Goal: Navigation & Orientation: Find specific page/section

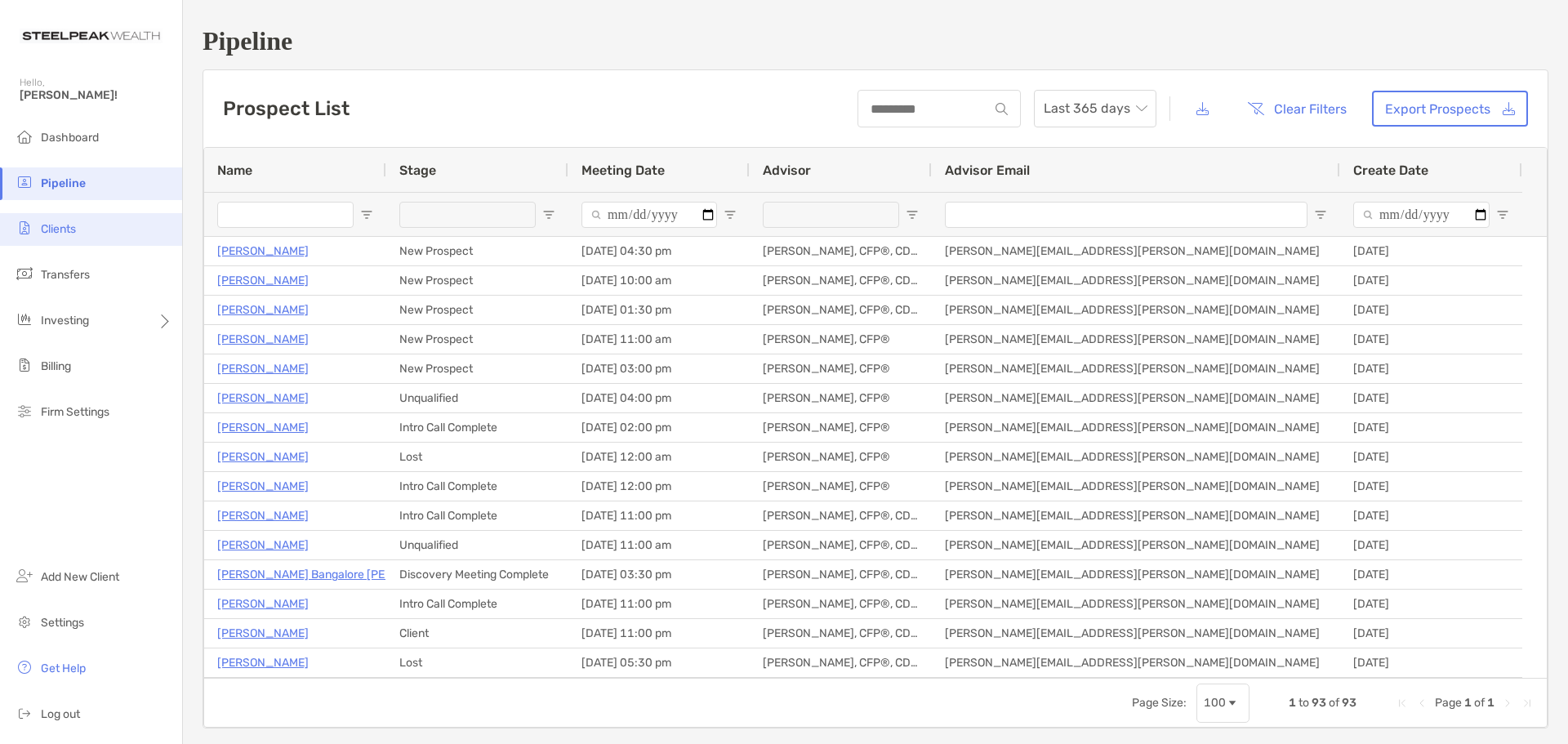
click at [43, 230] on span "Clients" at bounding box center [58, 230] width 35 height 14
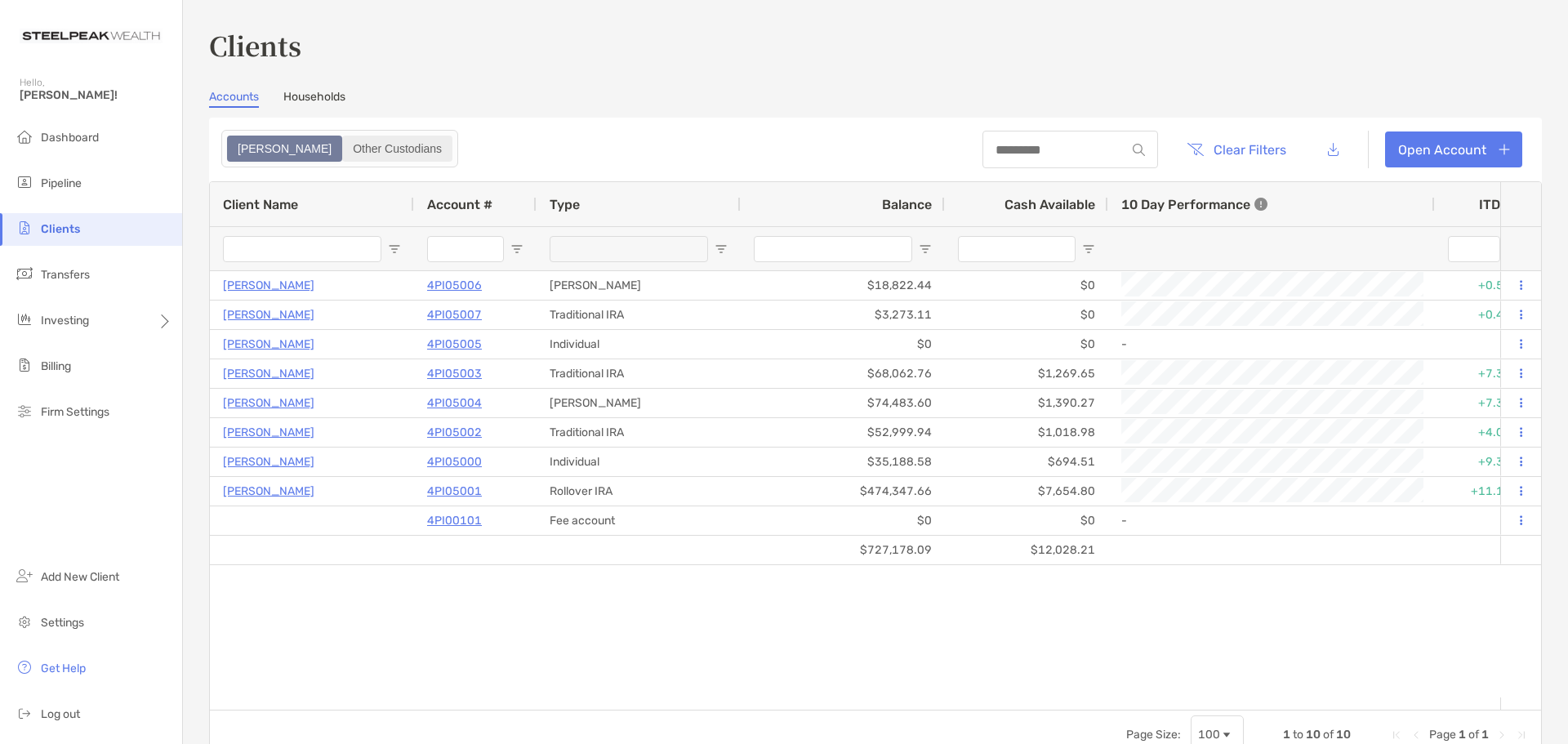
click at [344, 150] on div "Other Custodians" at bounding box center [397, 149] width 107 height 23
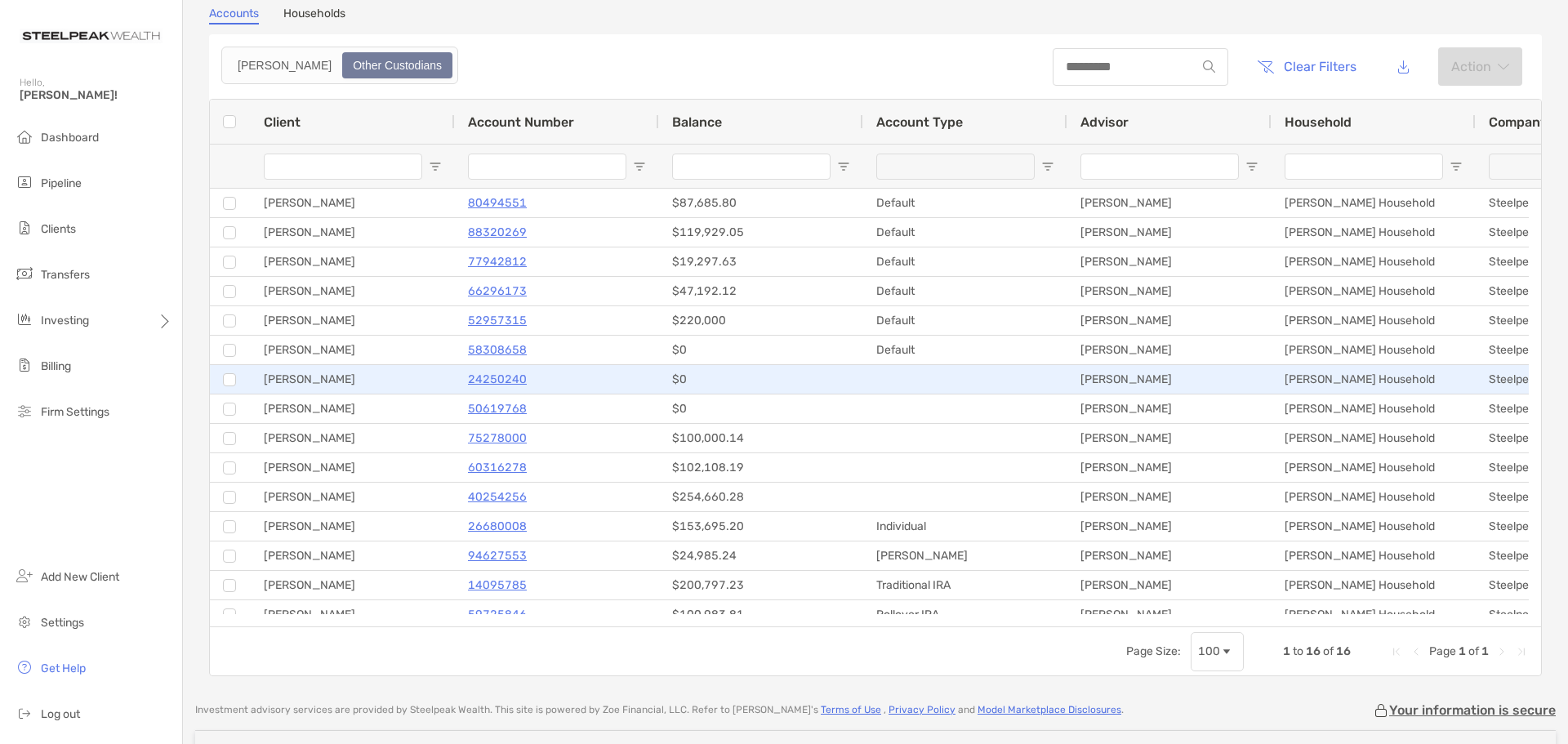
scroll to position [27, 0]
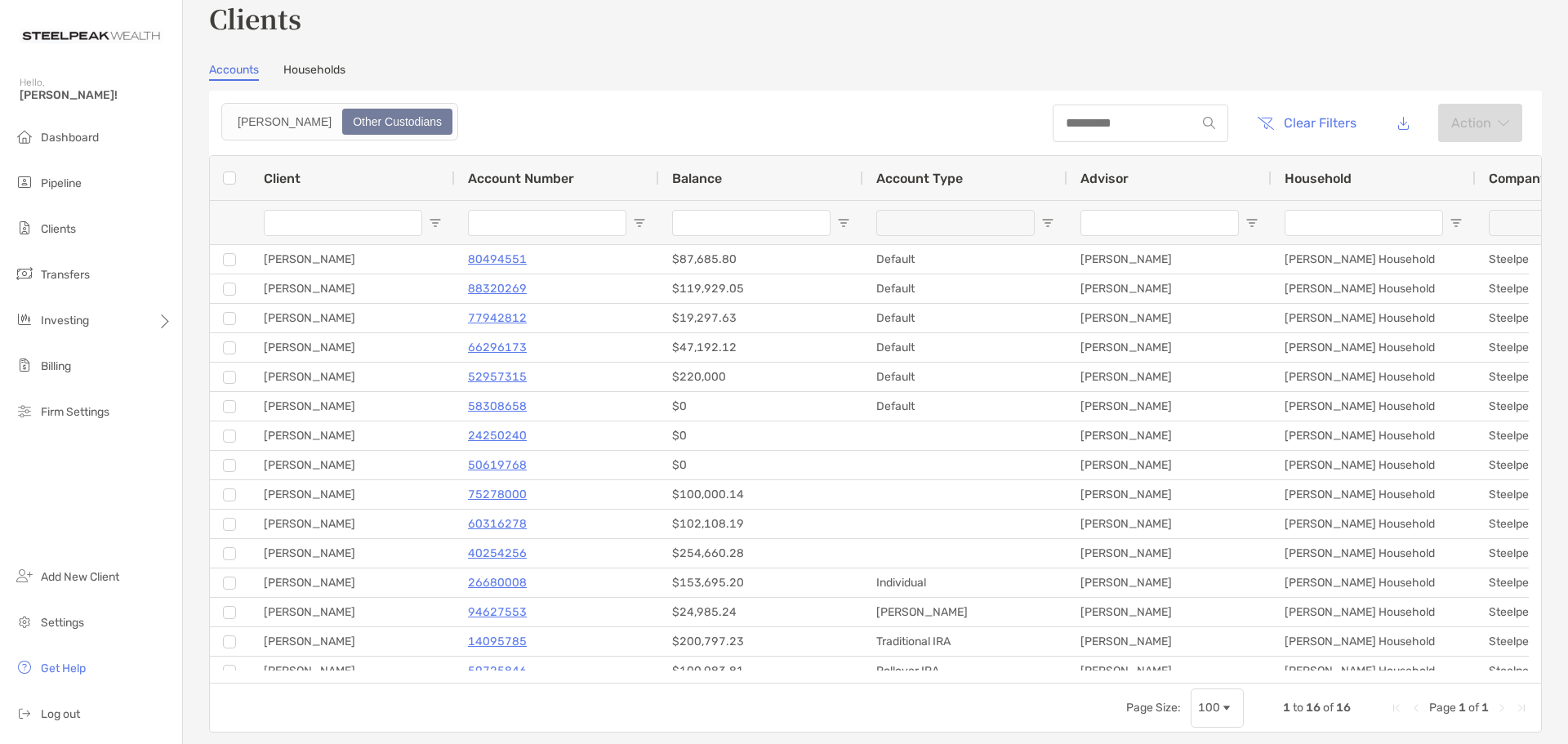
click at [438, 226] on span "Open Filter Menu" at bounding box center [434, 222] width 13 height 13
click at [382, 178] on div "Client" at bounding box center [353, 178] width 178 height 44
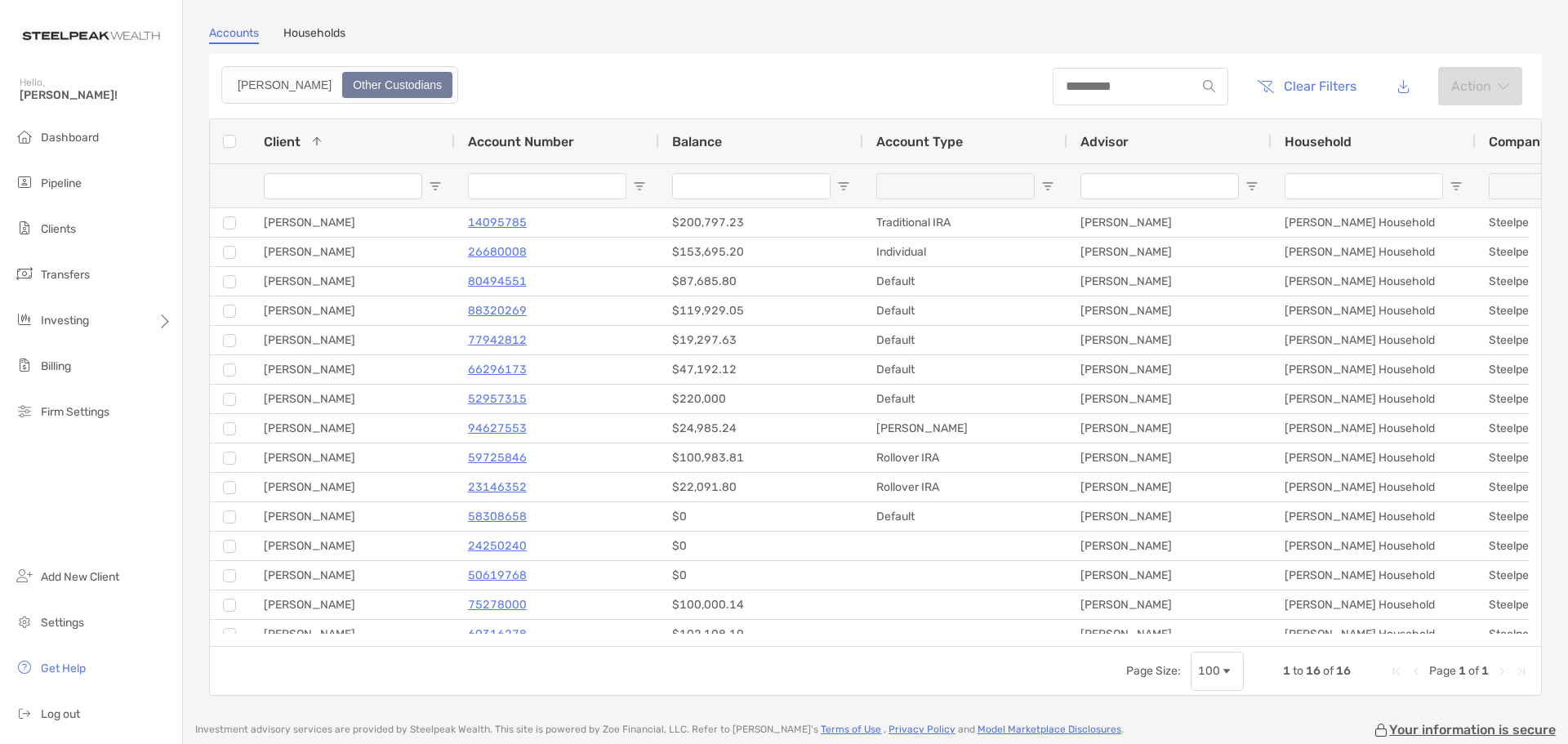
scroll to position [0, 0]
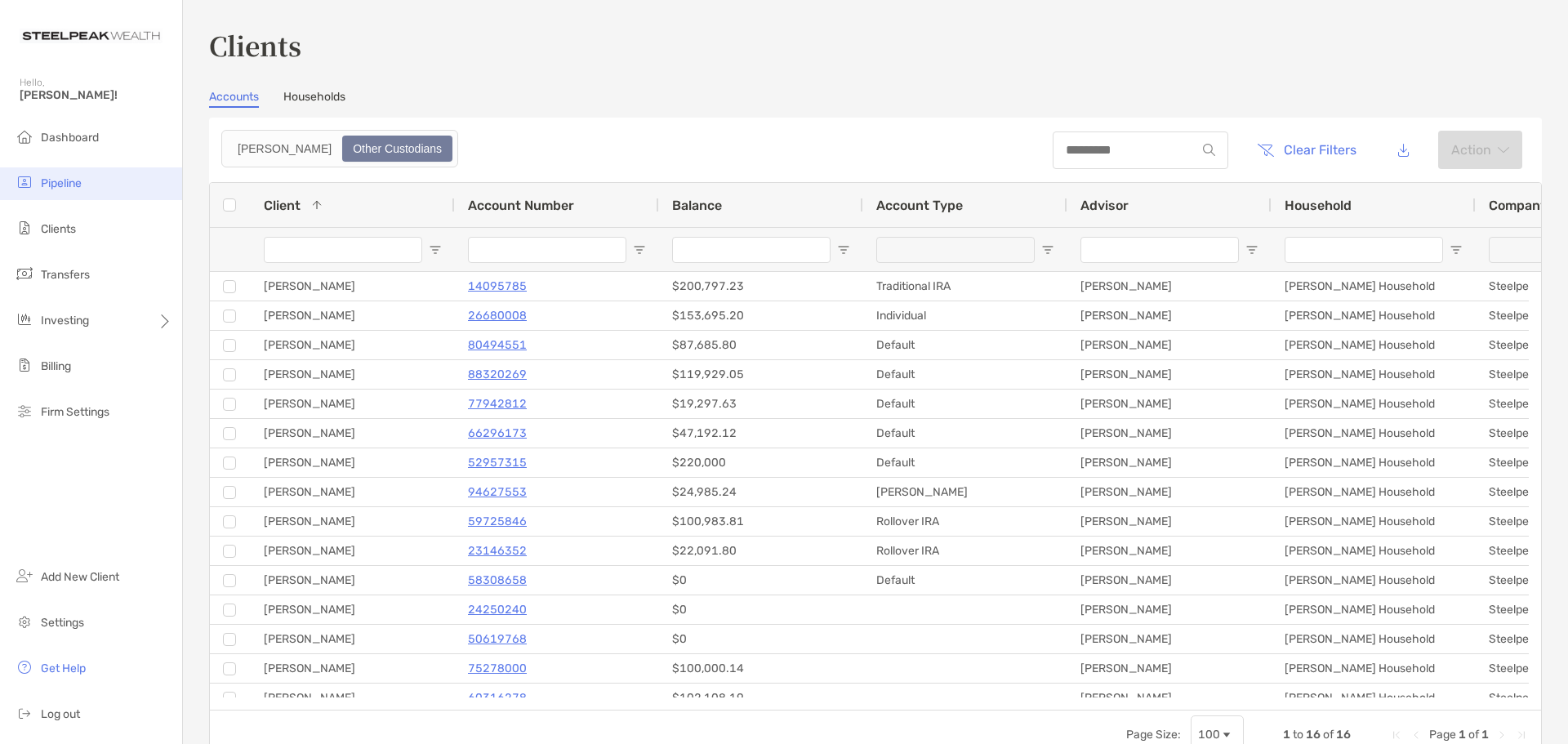
click at [67, 175] on li "Pipeline" at bounding box center [91, 183] width 182 height 33
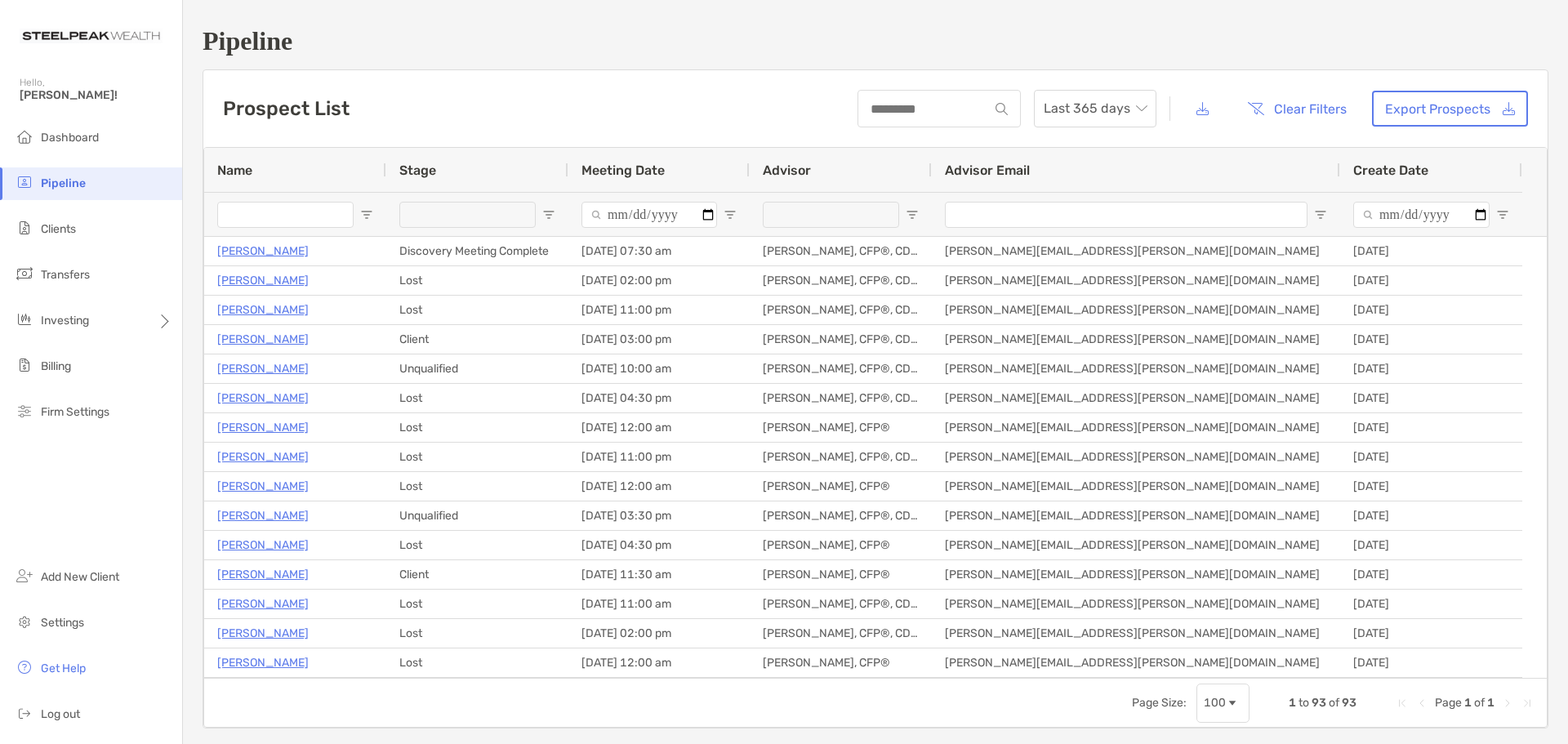
click at [302, 210] on input "Name Filter Input" at bounding box center [285, 215] width 136 height 26
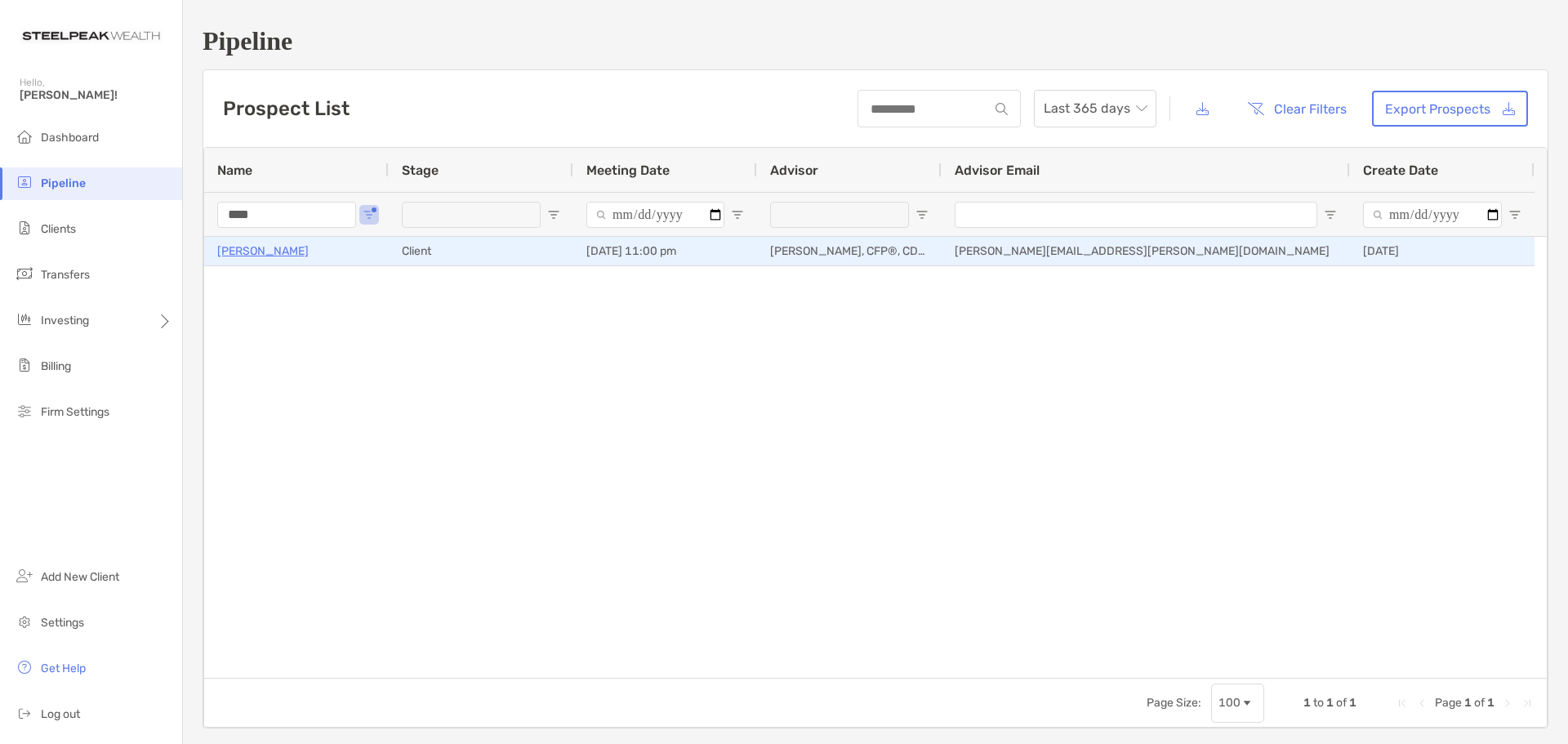
type input "****"
click at [237, 257] on p "[PERSON_NAME]" at bounding box center [263, 251] width 91 height 20
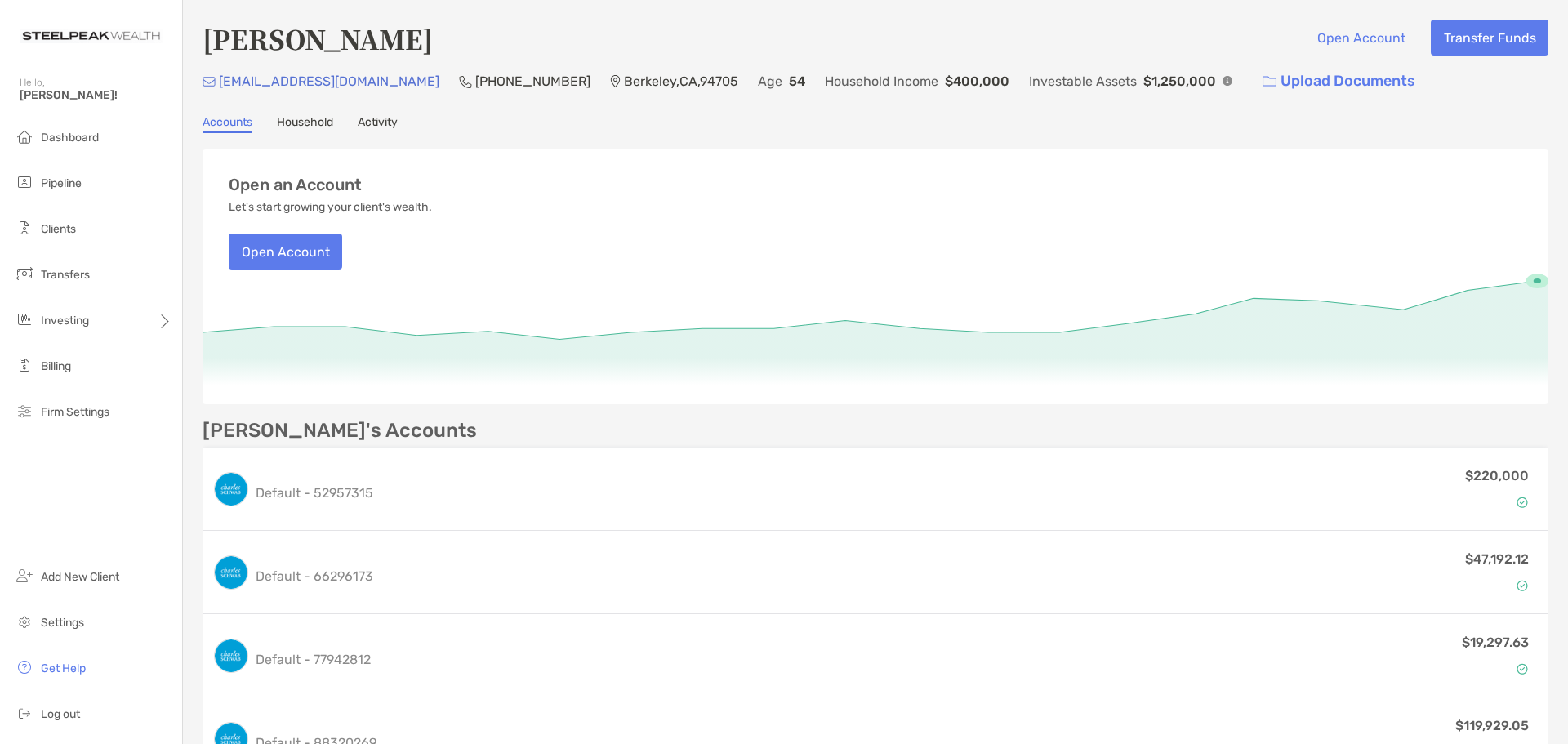
click at [315, 124] on link "Household" at bounding box center [305, 124] width 56 height 18
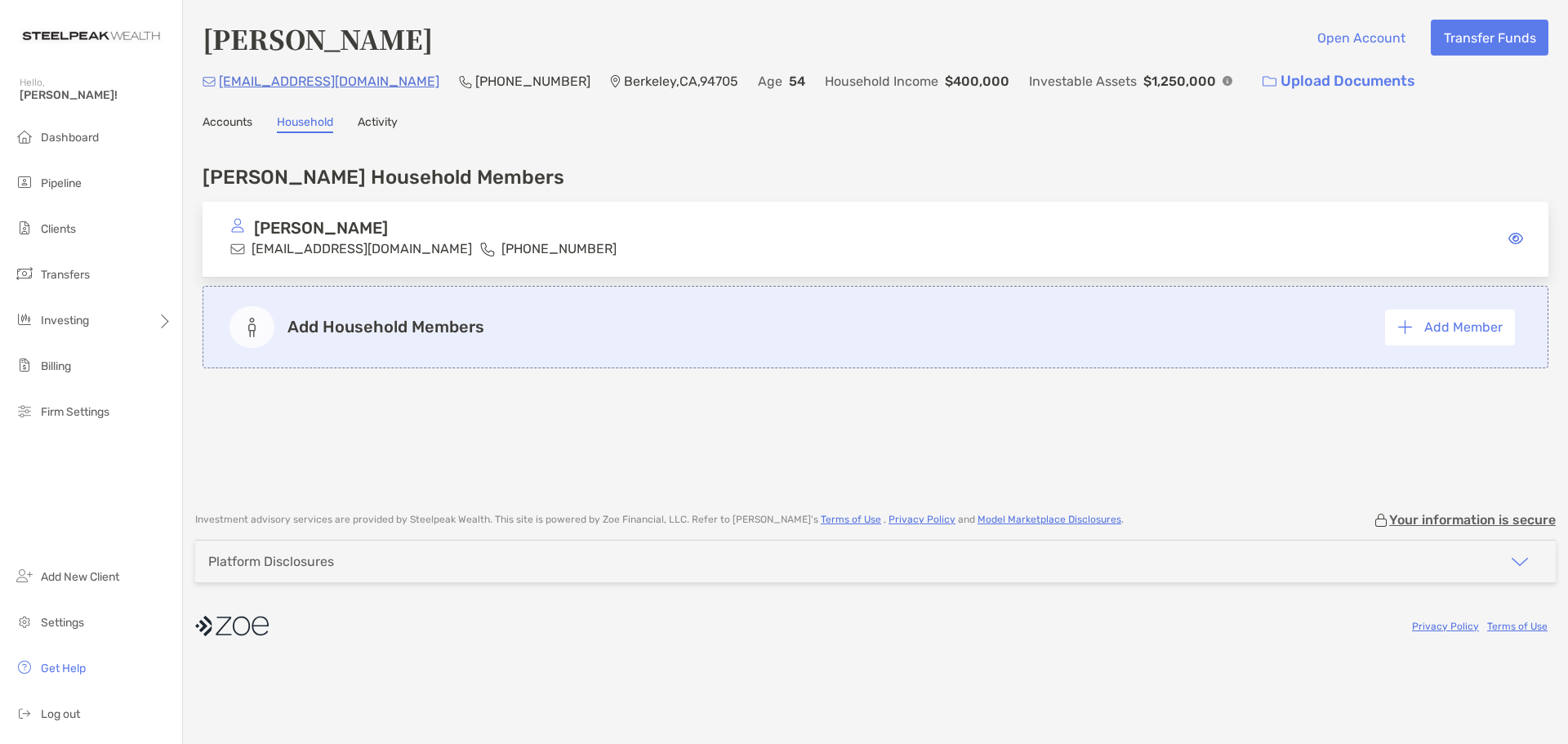
click at [378, 127] on link "Activity" at bounding box center [377, 124] width 40 height 18
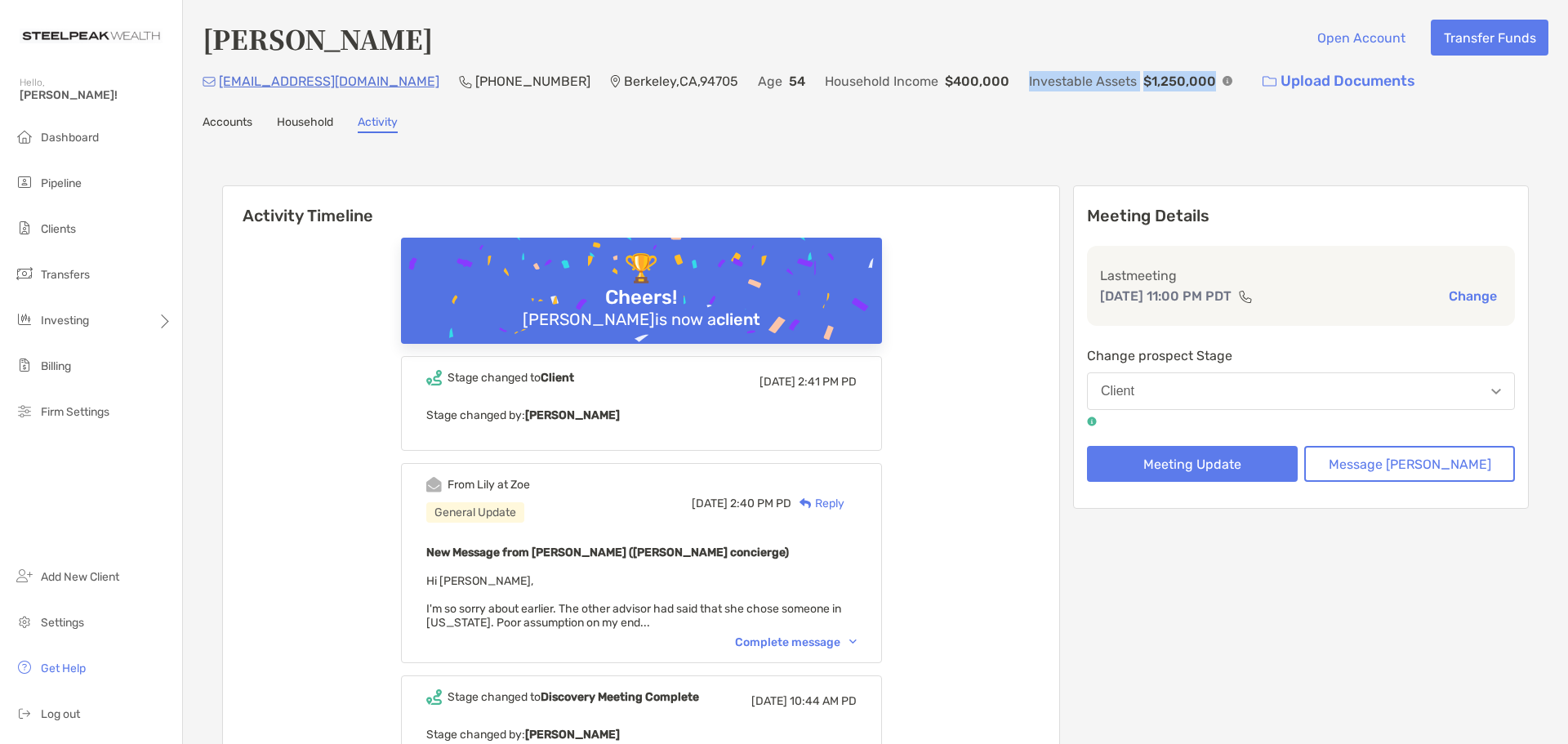
drag, startPoint x: 1108, startPoint y: 84, endPoint x: 925, endPoint y: 69, distance: 183.6
click at [925, 69] on div "[EMAIL_ADDRESS][DOMAIN_NAME] (510) 684-[GEOGRAPHIC_DATA] Age [DEMOGRAPHIC_DATA]…" at bounding box center [875, 81] width 1346 height 35
click at [225, 126] on link "Accounts" at bounding box center [227, 124] width 50 height 18
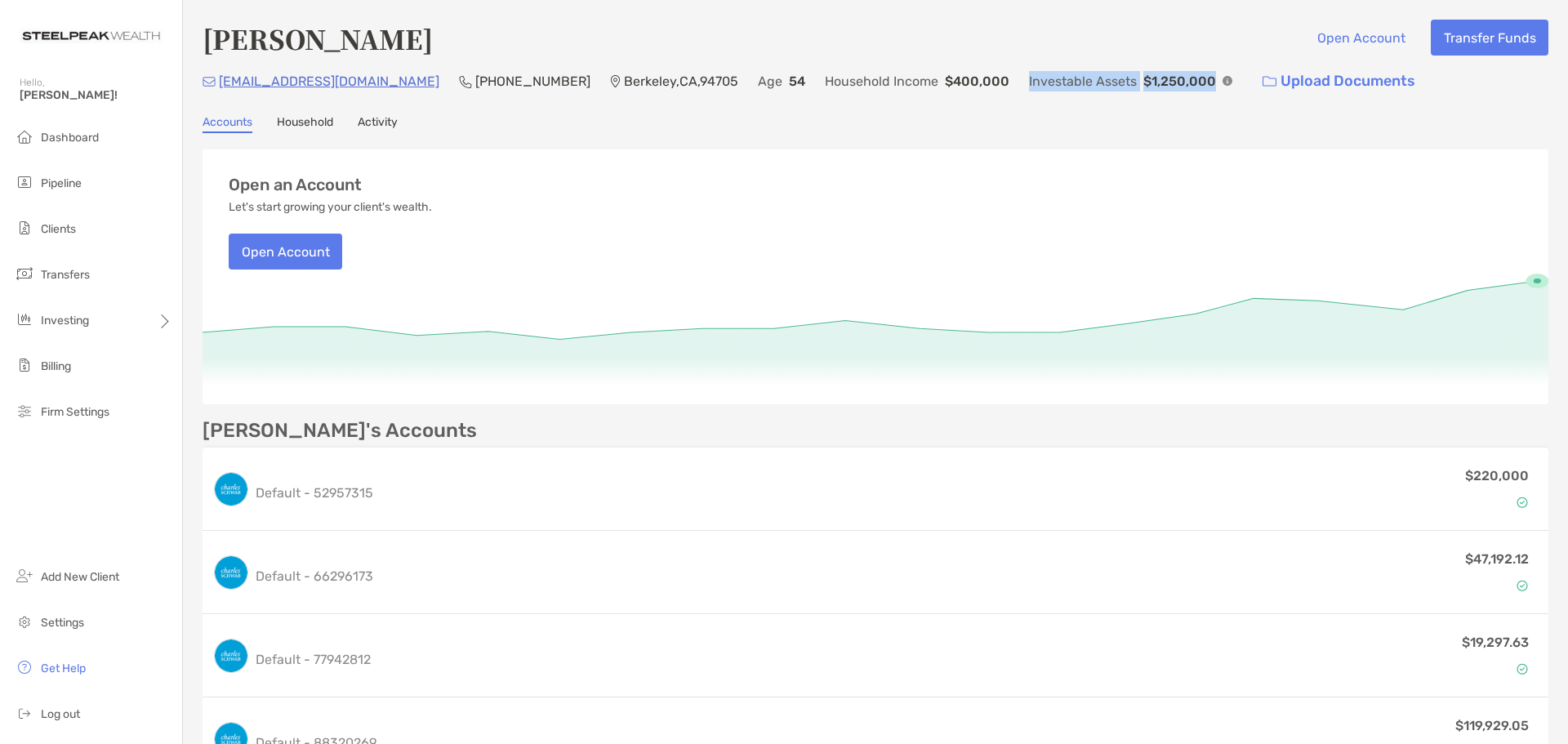
click at [303, 126] on link "Household" at bounding box center [305, 124] width 56 height 18
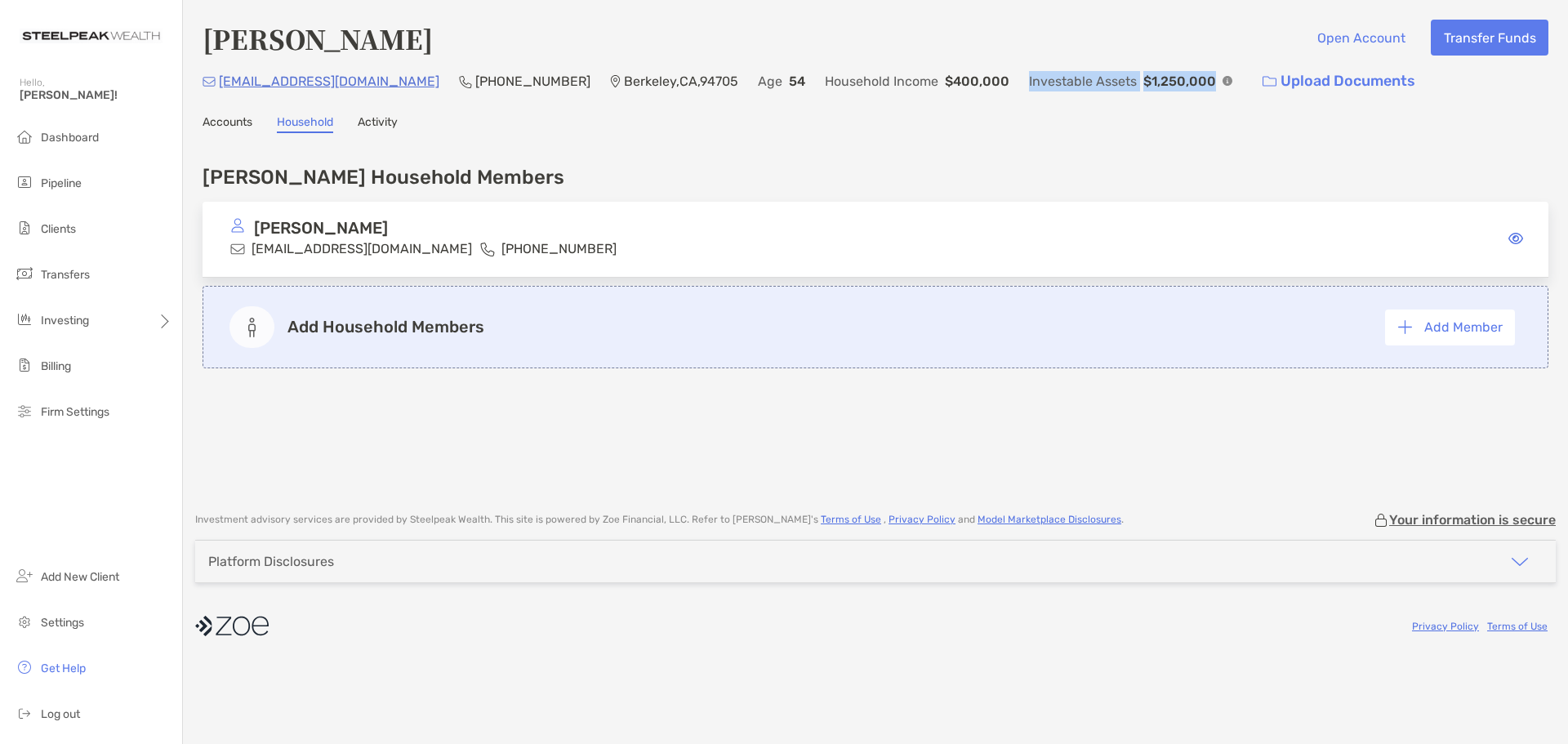
click at [390, 123] on link "Activity" at bounding box center [377, 124] width 40 height 18
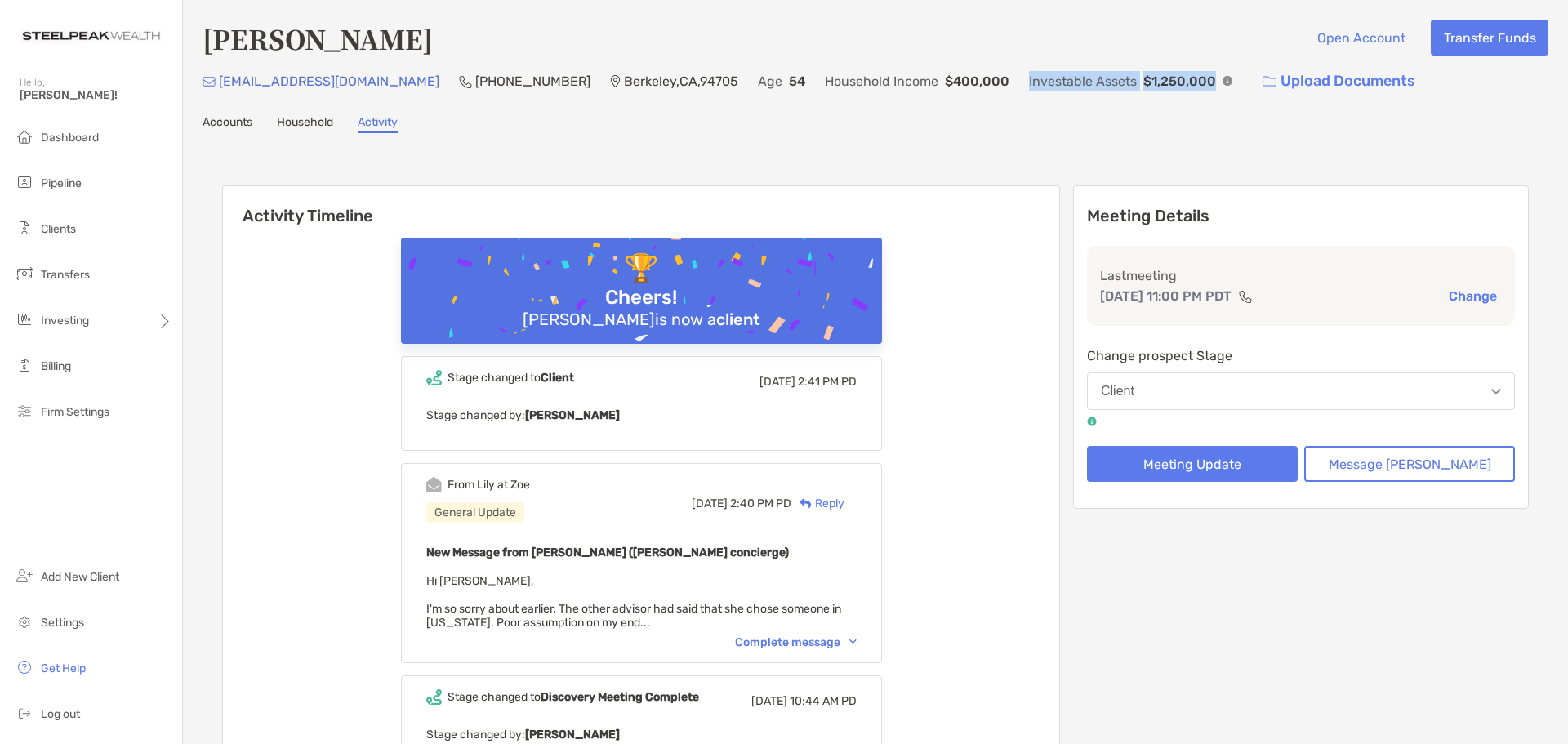
click at [310, 128] on link "Household" at bounding box center [305, 124] width 56 height 18
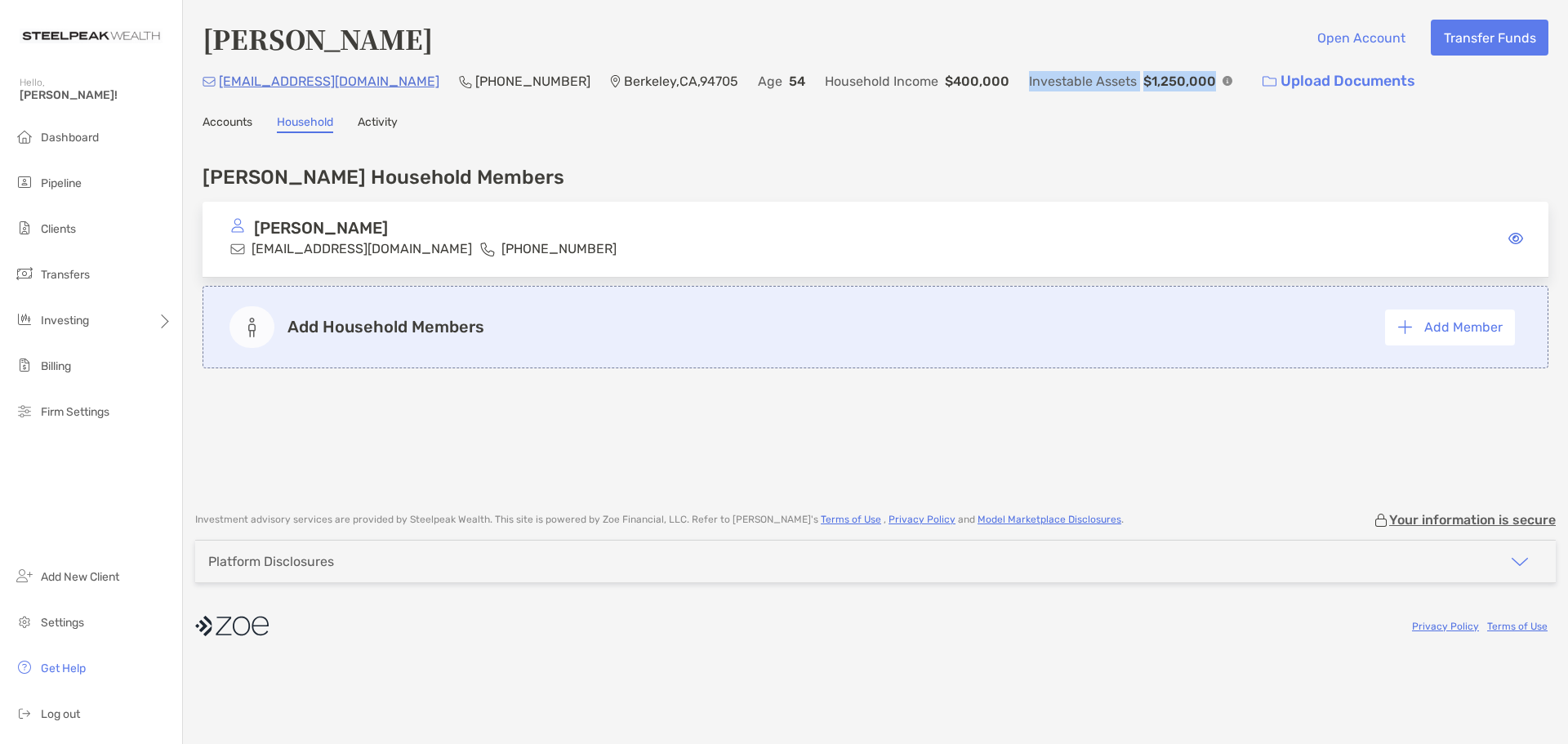
click at [229, 130] on link "Accounts" at bounding box center [227, 124] width 50 height 18
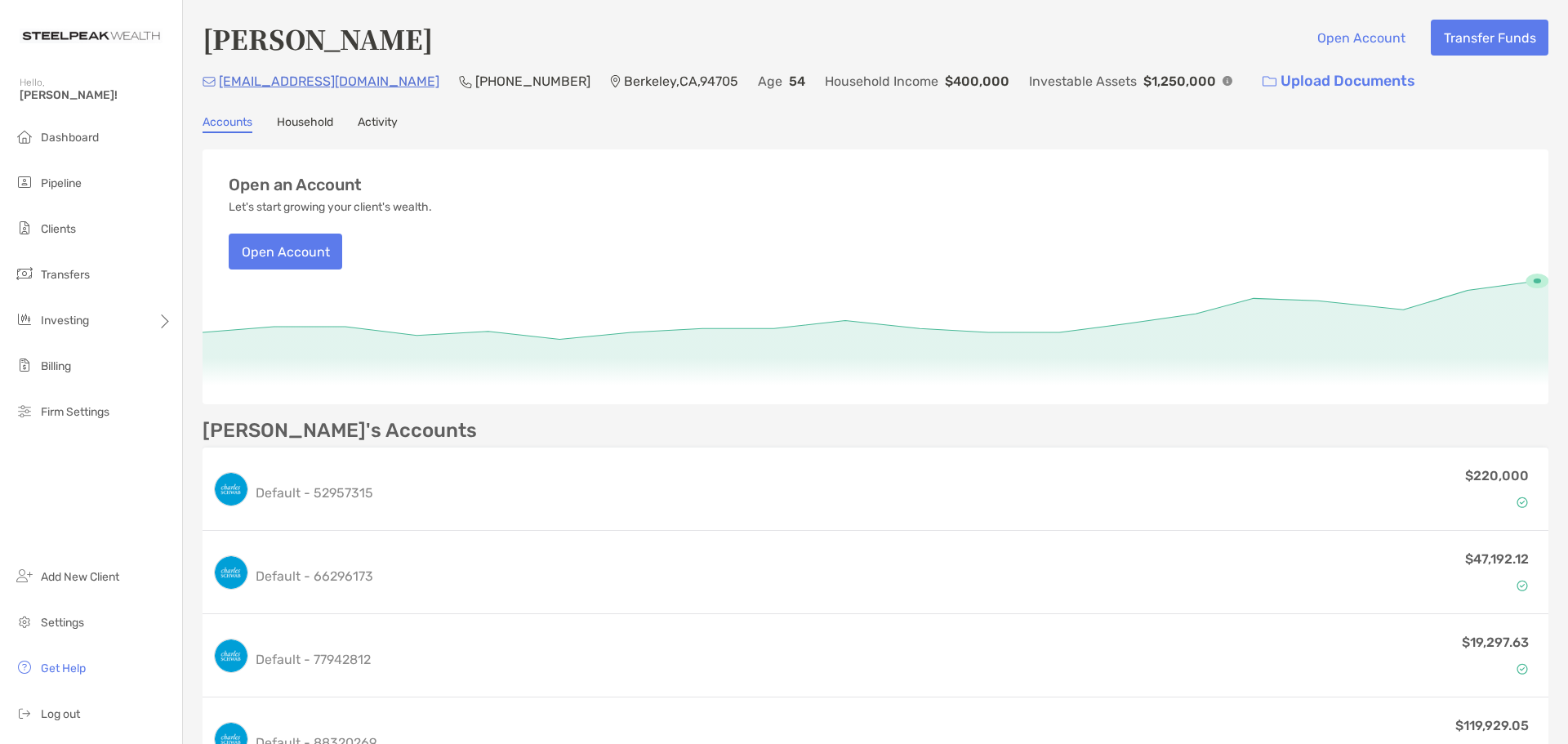
click at [878, 94] on div "Household Income $400,000" at bounding box center [917, 81] width 185 height 35
drag, startPoint x: 912, startPoint y: 86, endPoint x: 497, endPoint y: 84, distance: 415.0
click at [497, 84] on div "[EMAIL_ADDRESS][DOMAIN_NAME] (510) 684-[GEOGRAPHIC_DATA] Age [DEMOGRAPHIC_DATA]…" at bounding box center [875, 81] width 1346 height 35
click at [668, 128] on div "Accounts Household Activity" at bounding box center [875, 124] width 1346 height 18
